Goal: Transaction & Acquisition: Purchase product/service

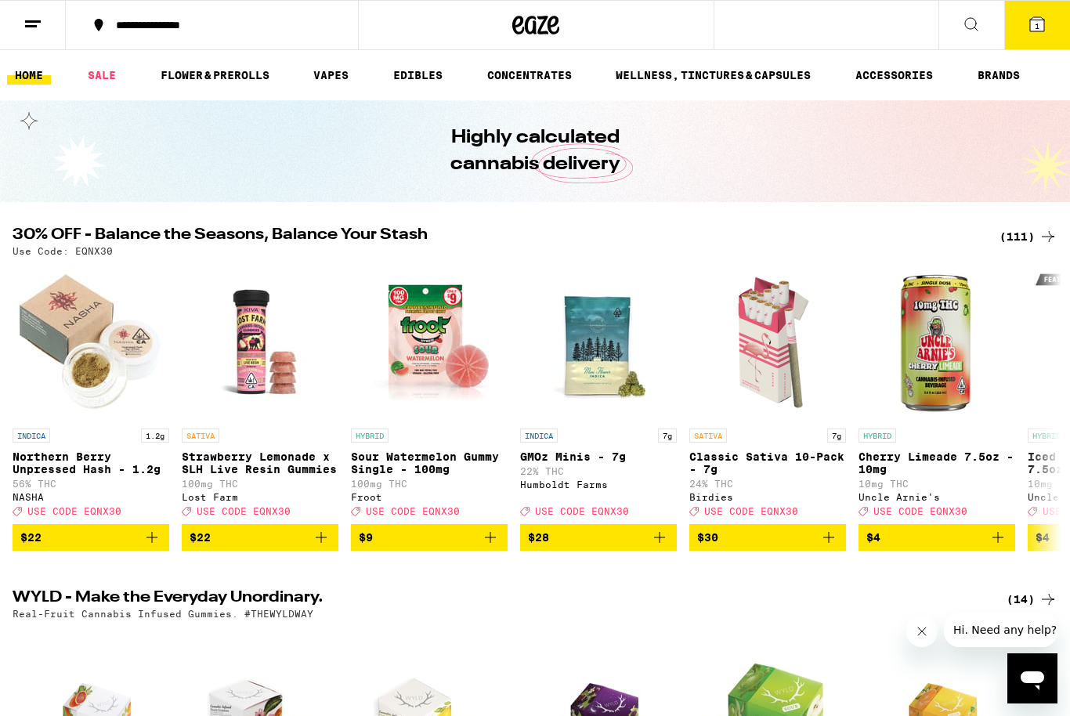
click at [701, 79] on link "WELLNESS, TINCTURES & CAPSULES" at bounding box center [713, 75] width 211 height 19
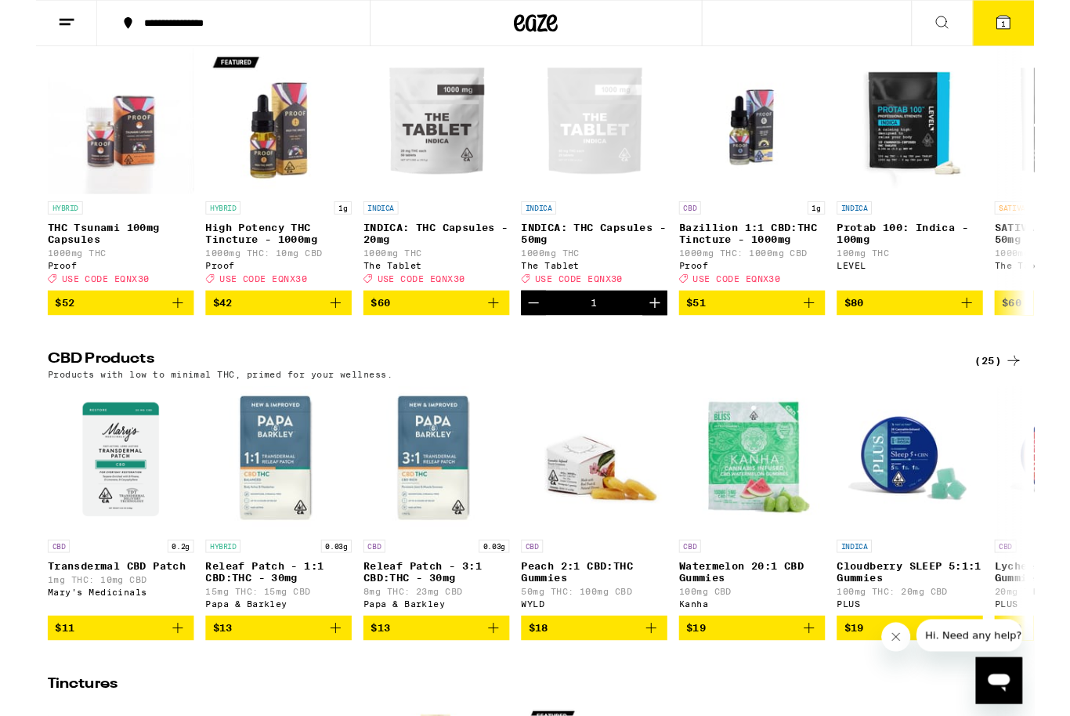
scroll to position [220, 0]
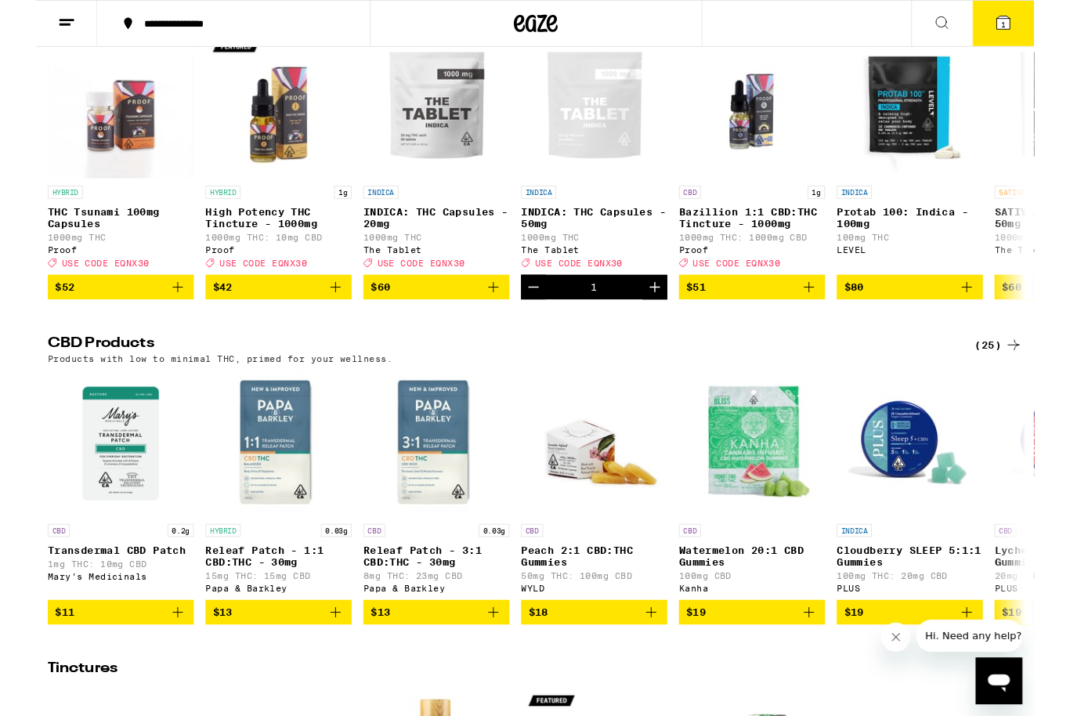
click at [146, 317] on icon "Add to bag" at bounding box center [152, 307] width 19 height 19
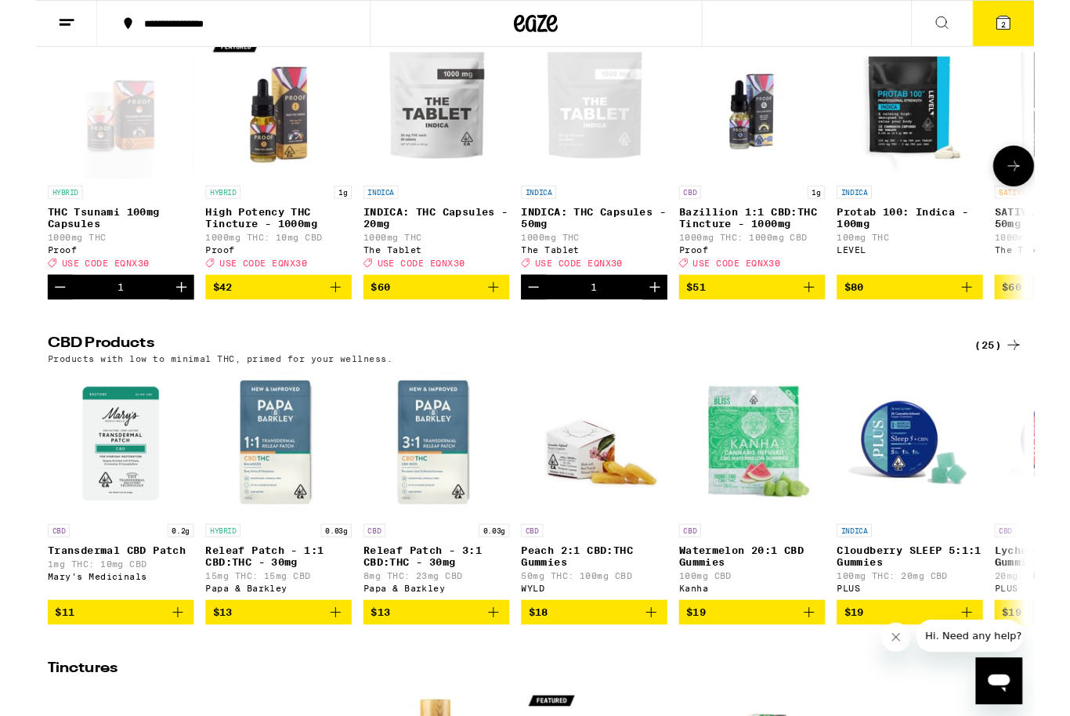
click at [1045, 10] on button "2" at bounding box center [1037, 25] width 66 height 49
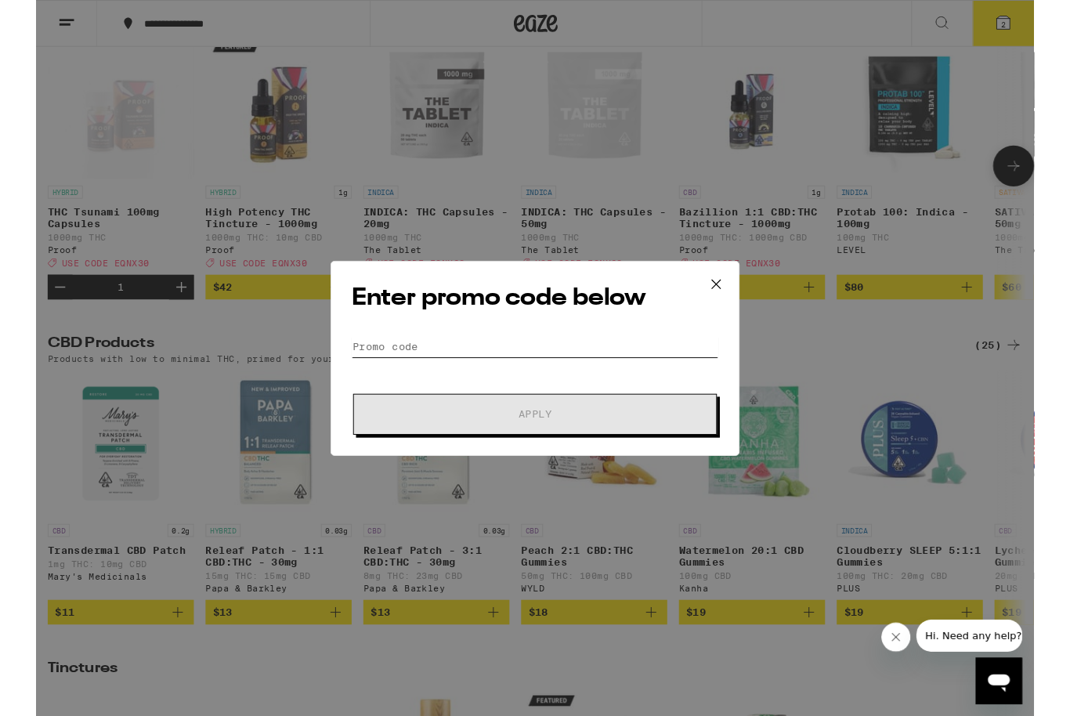
click at [371, 369] on input "Promo Code" at bounding box center [534, 372] width 393 height 24
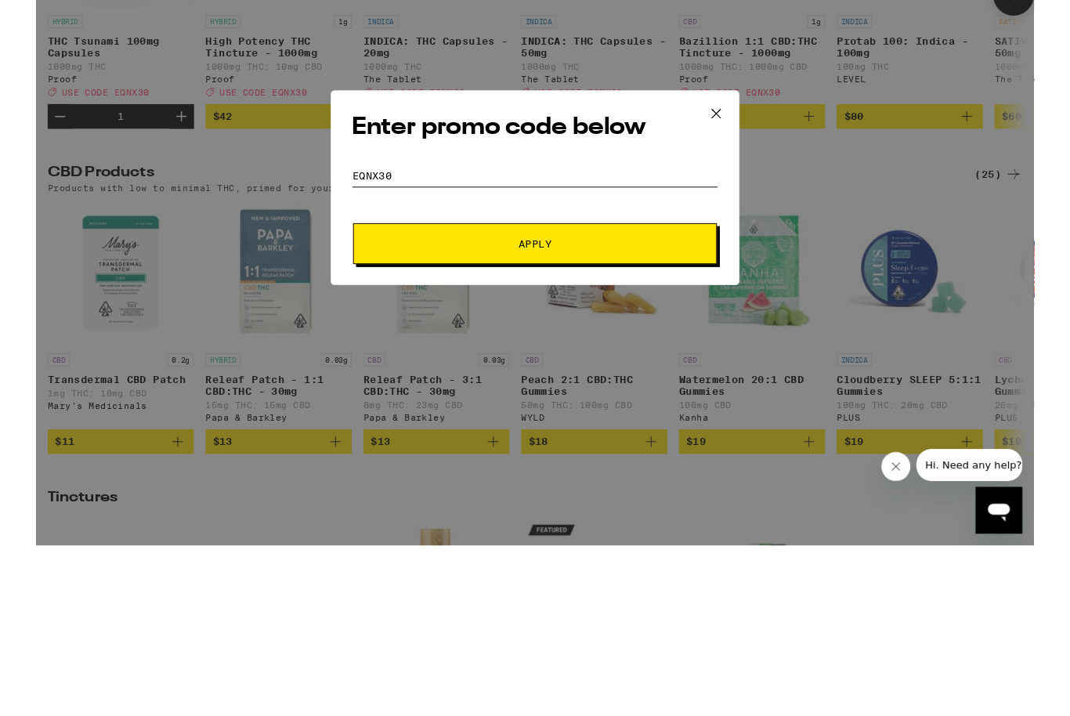
type input "Eqnx30"
click at [557, 439] on span "Apply" at bounding box center [535, 444] width 282 height 11
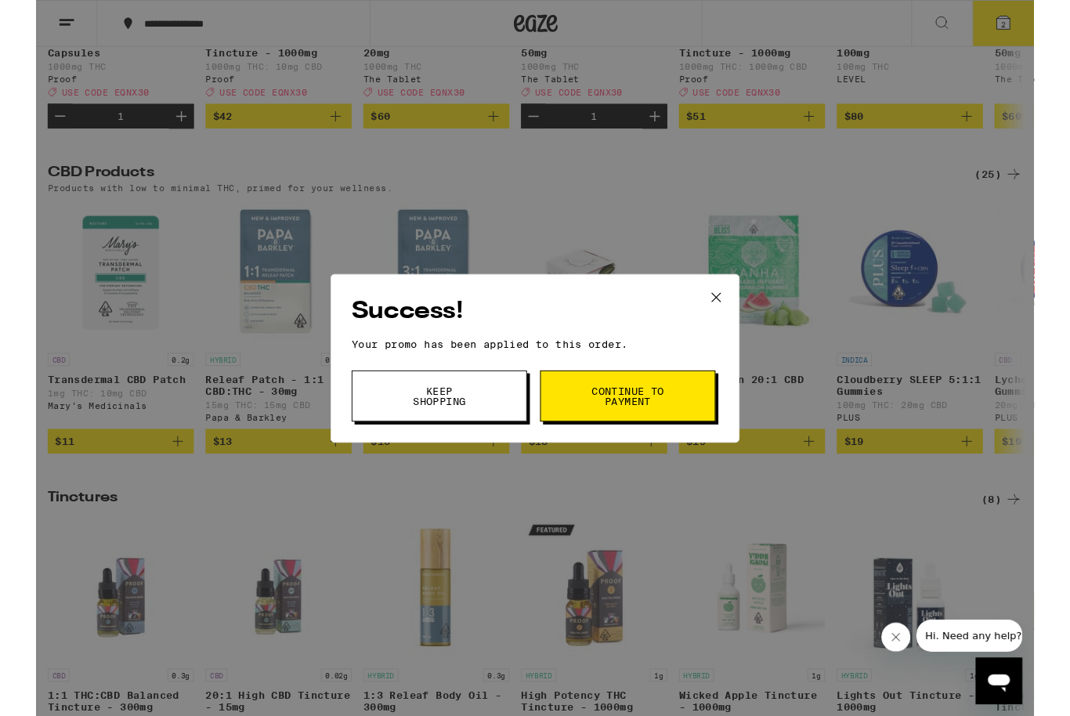
click at [660, 414] on span "Continue to payment" at bounding box center [635, 425] width 80 height 22
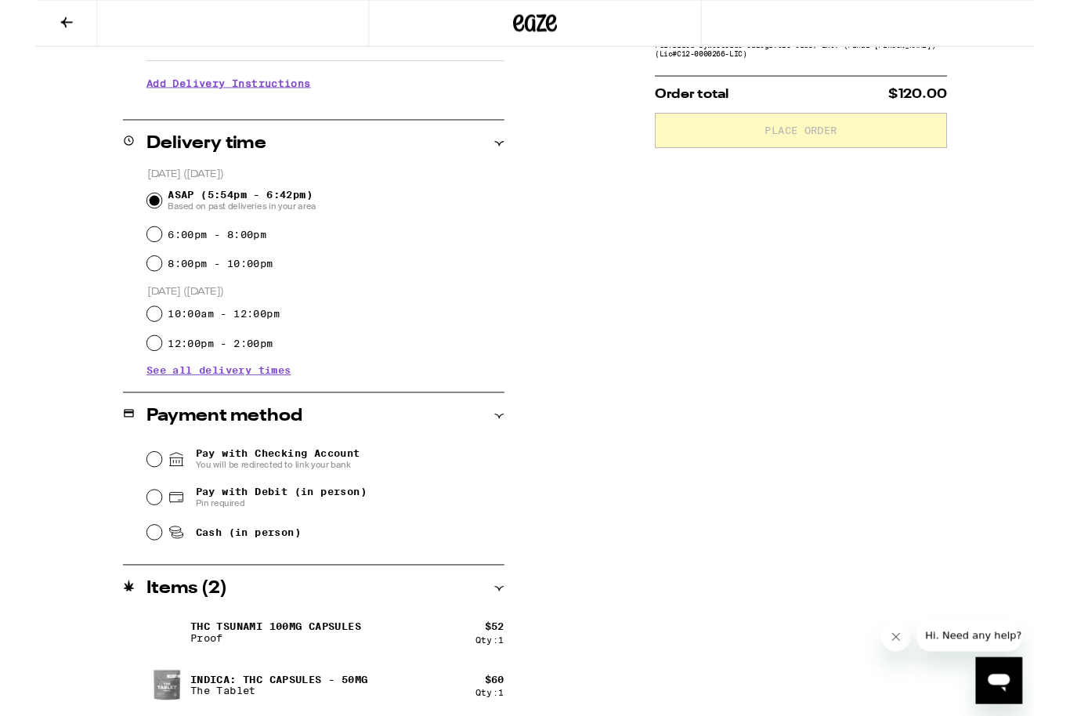
scroll to position [312, 0]
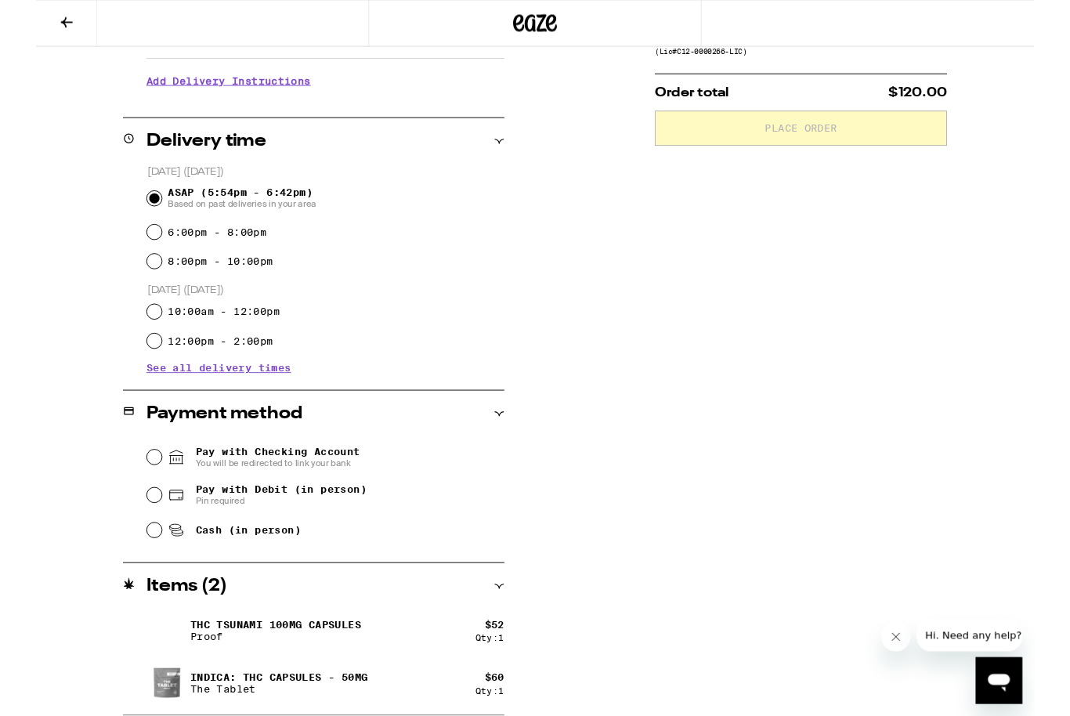
click at [125, 539] on input "Pay with Debit (in person) Pin required" at bounding box center [127, 531] width 16 height 16
radio input "true"
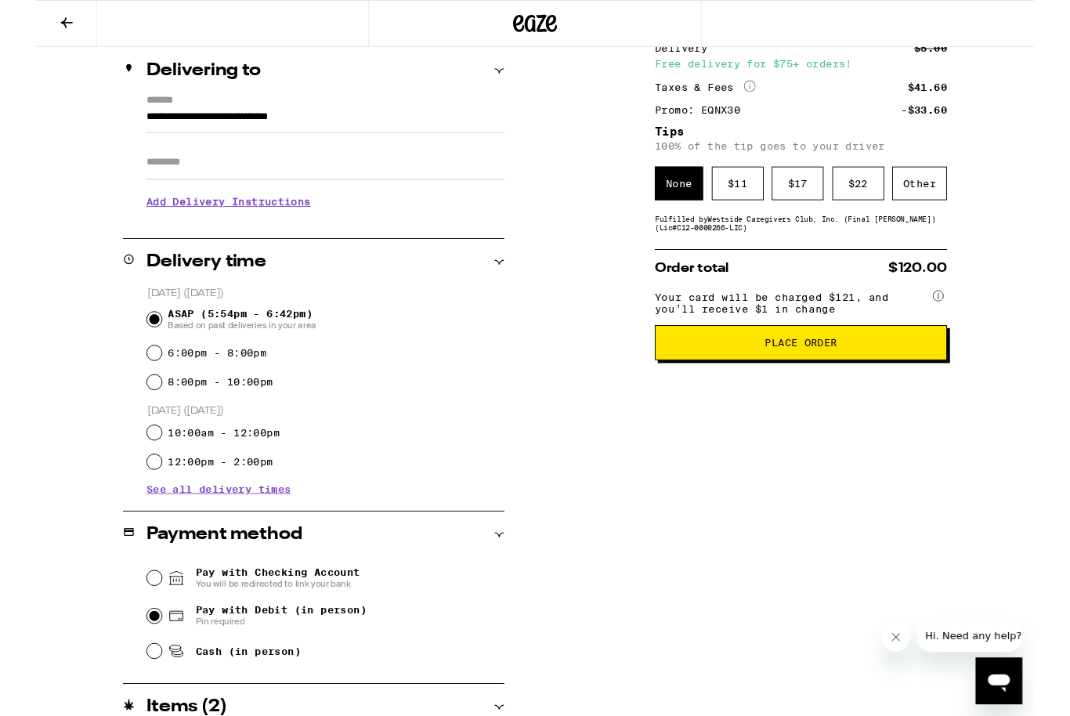
scroll to position [165, 0]
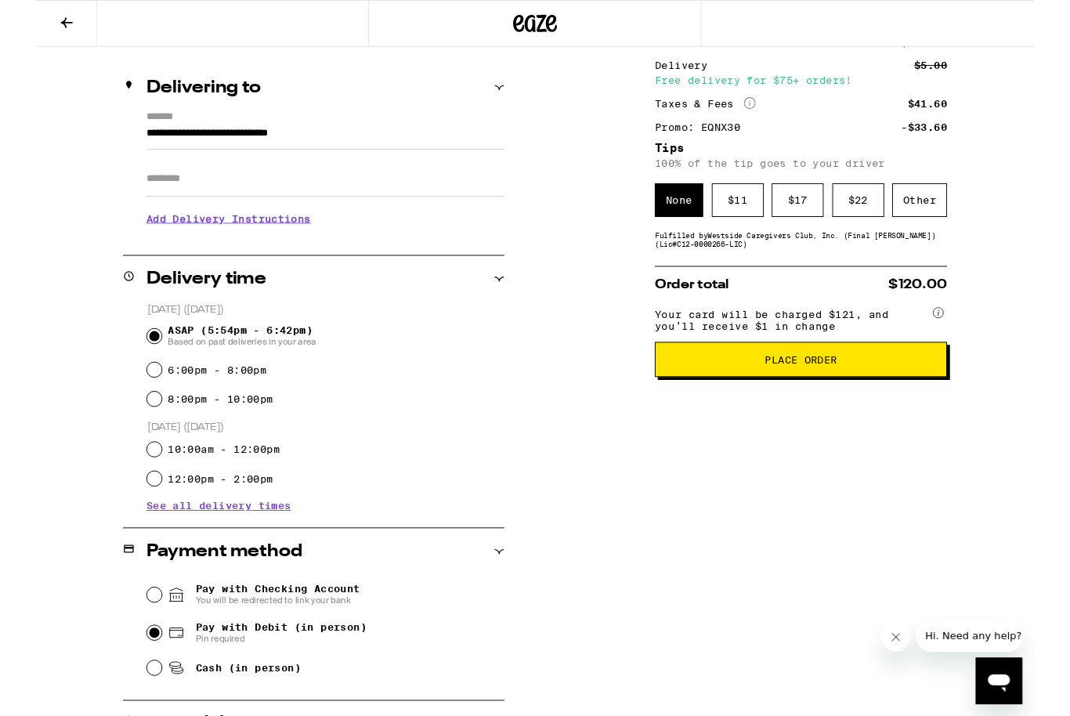
click at [953, 219] on div "Other" at bounding box center [947, 215] width 59 height 36
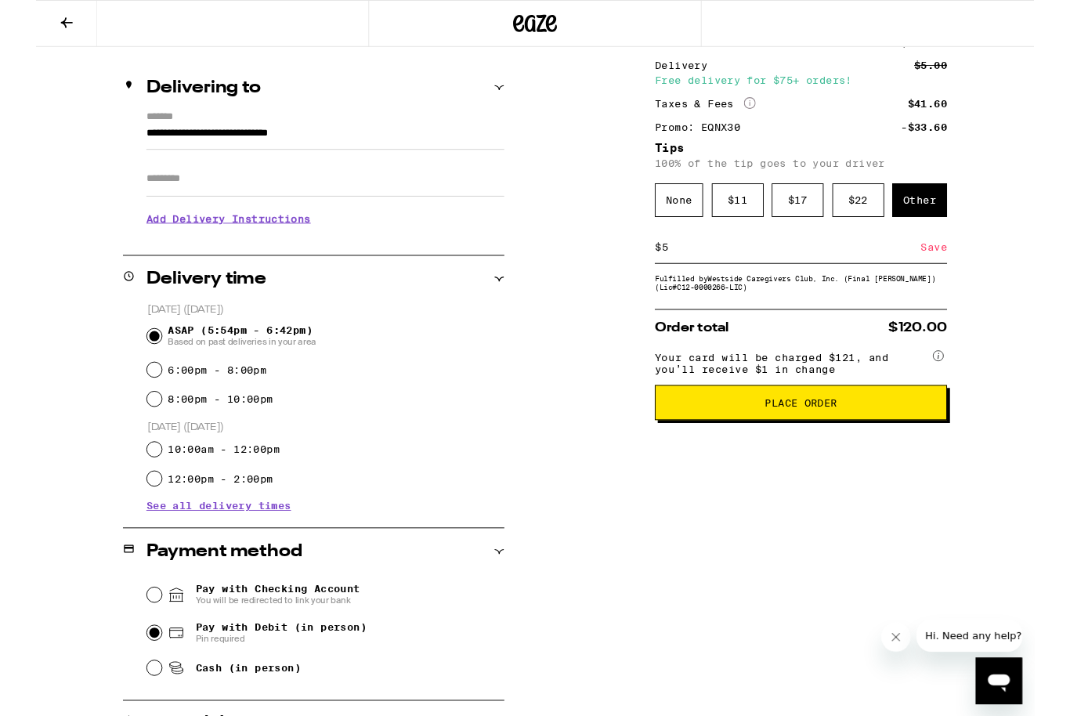
type input "5"
click at [967, 274] on div "Save" at bounding box center [963, 265] width 28 height 34
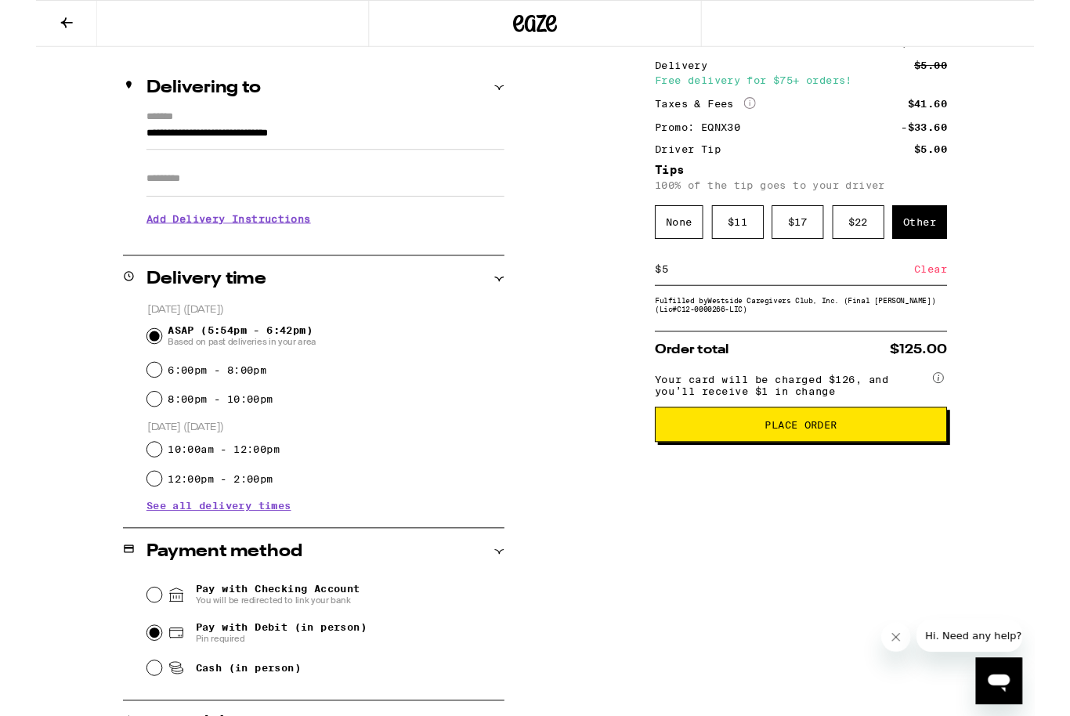
click at [803, 461] on span "Place Order" at bounding box center [821, 455] width 78 height 11
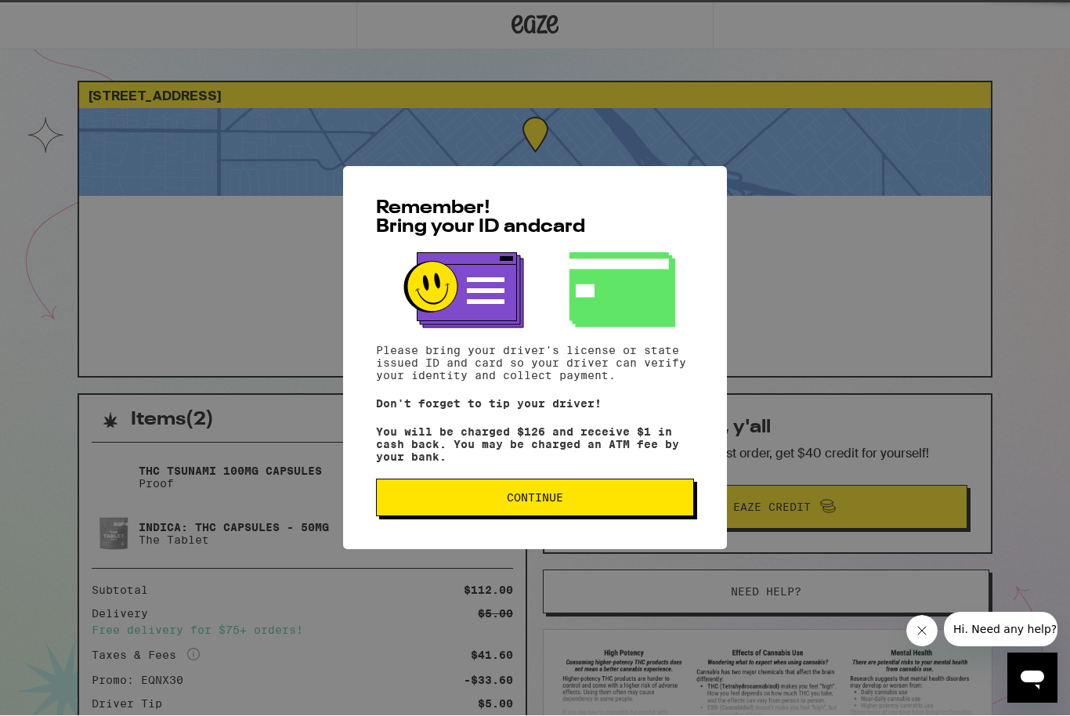
scroll to position [1, 0]
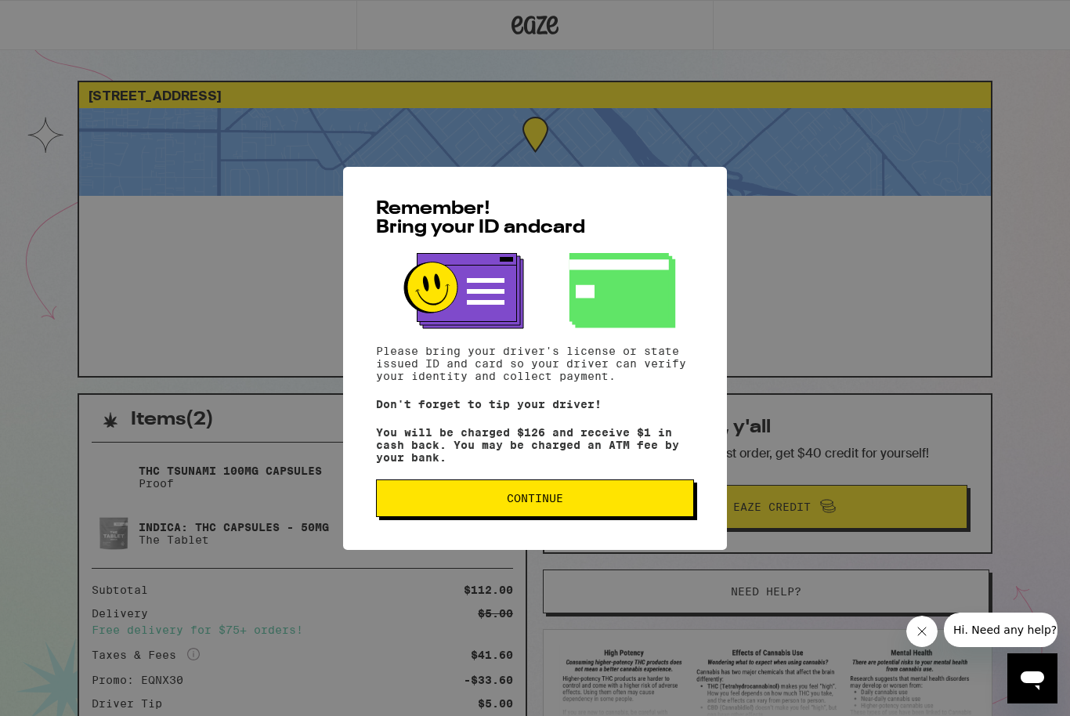
click at [559, 497] on button "Continue" at bounding box center [535, 498] width 318 height 38
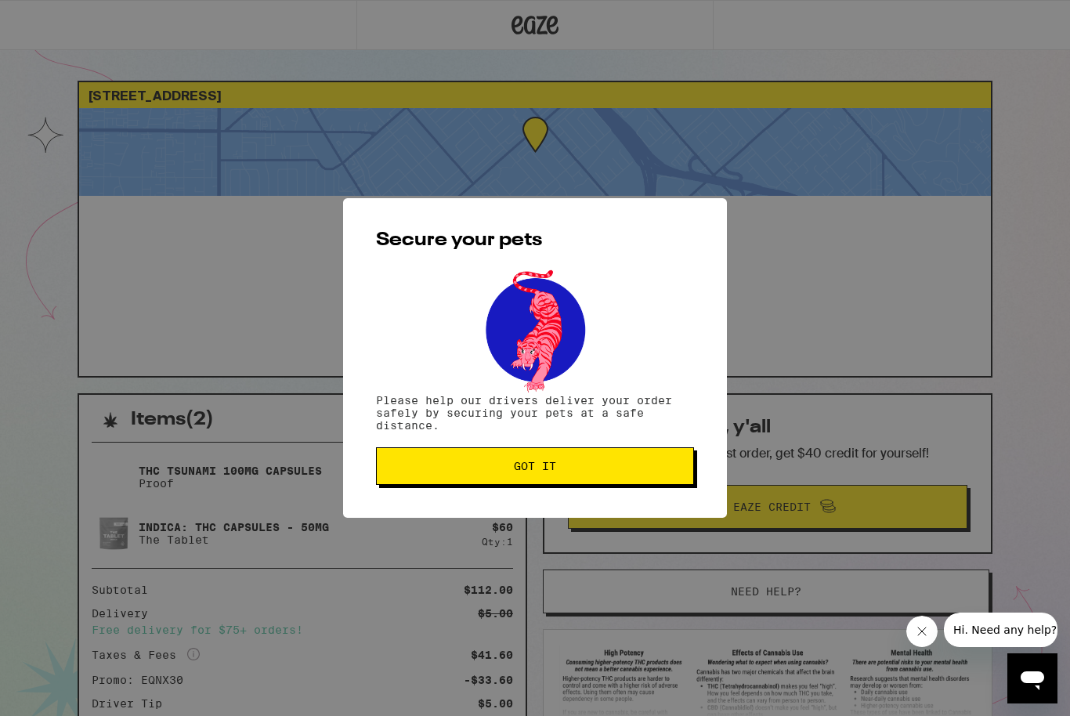
click at [555, 453] on button "Got it" at bounding box center [535, 466] width 318 height 38
